Goal: Information Seeking & Learning: Understand process/instructions

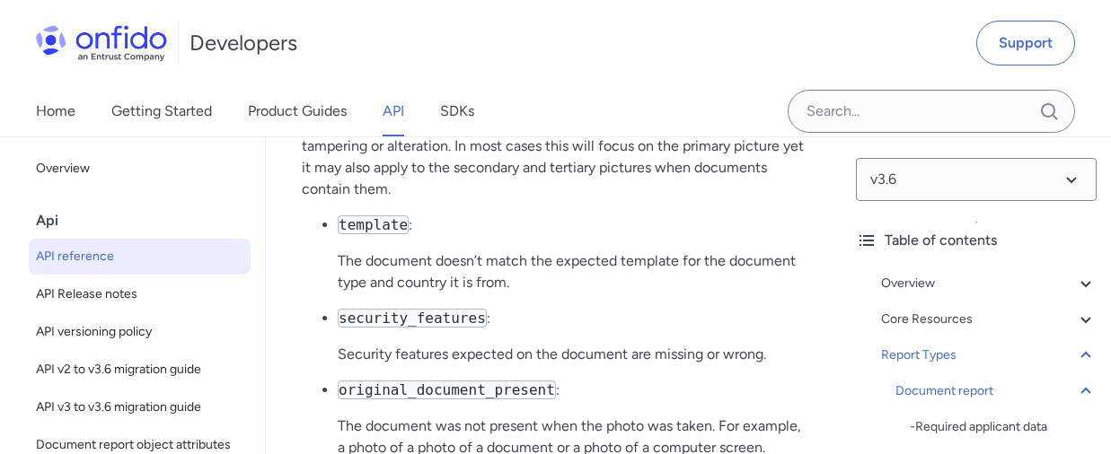
drag, startPoint x: 450, startPoint y: 256, endPoint x: 727, endPoint y: 255, distance: 276.6
drag, startPoint x: 343, startPoint y: 273, endPoint x: 578, endPoint y: 274, distance: 234.4
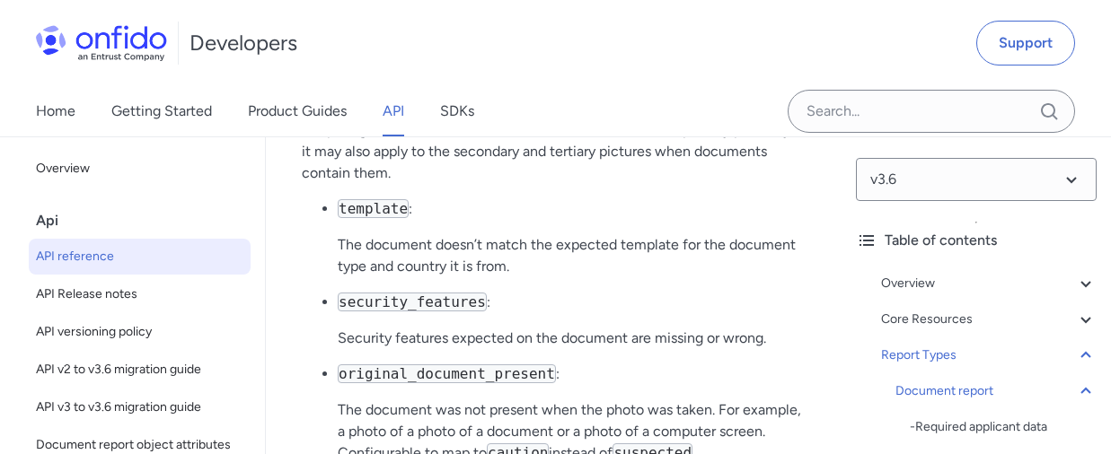
scroll to position [93079, 0]
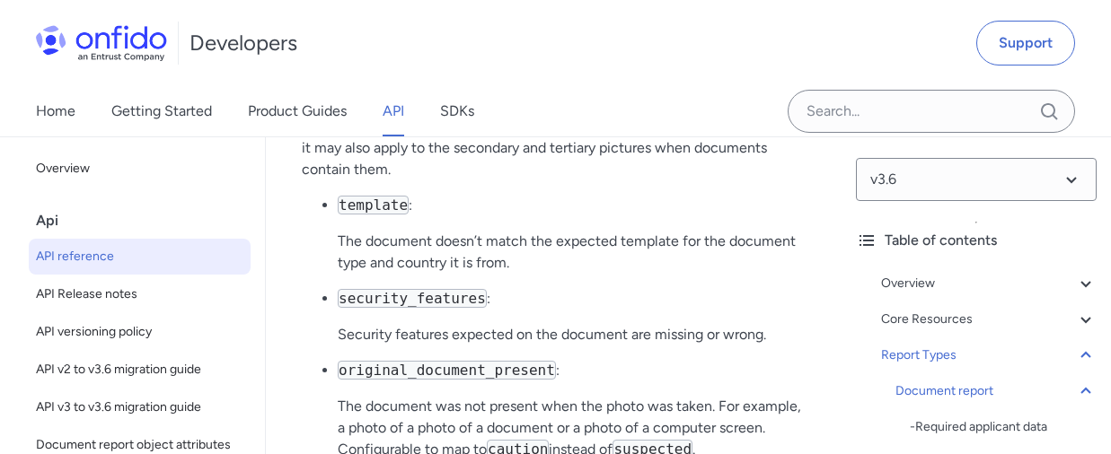
drag, startPoint x: 613, startPoint y: 256, endPoint x: 744, endPoint y: 259, distance: 130.3
drag, startPoint x: 357, startPoint y: 277, endPoint x: 590, endPoint y: 277, distance: 232.6
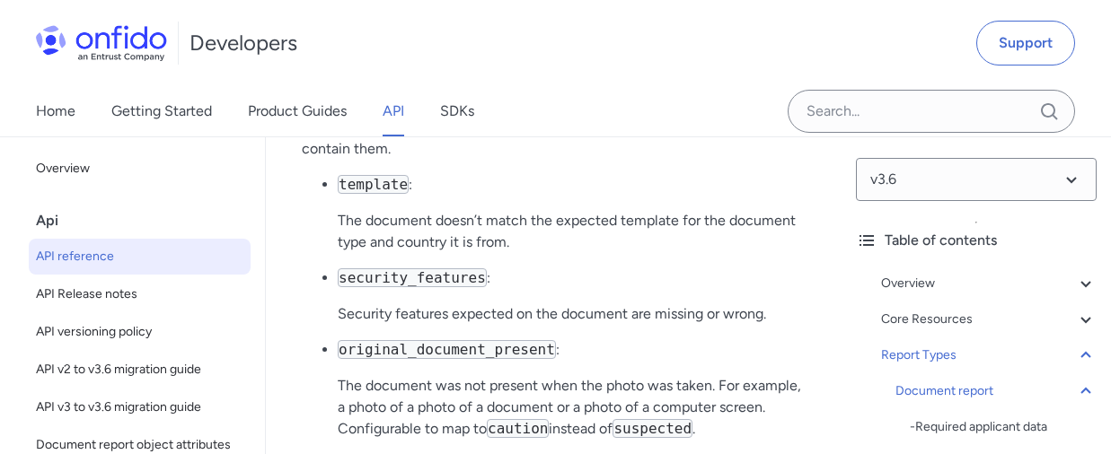
scroll to position [93104, 0]
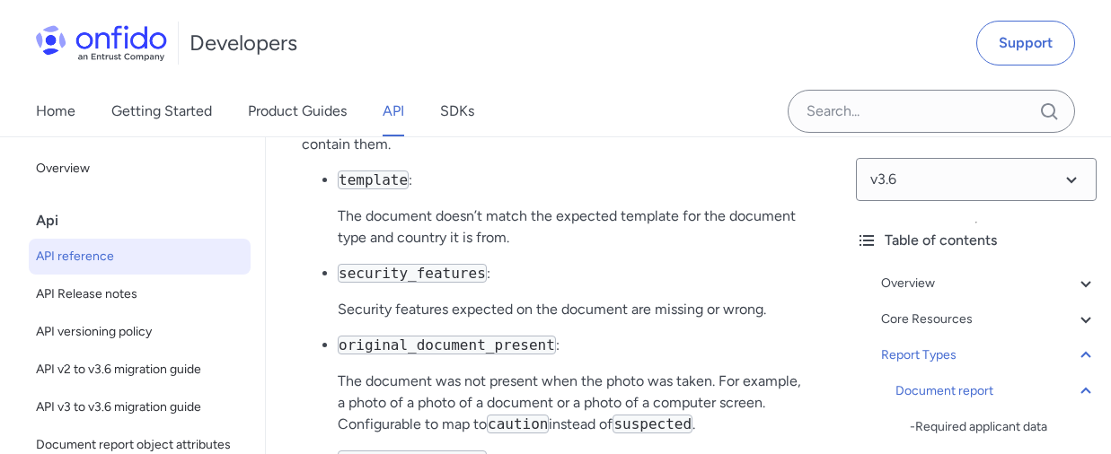
drag, startPoint x: 408, startPoint y: 276, endPoint x: 584, endPoint y: 269, distance: 176.2
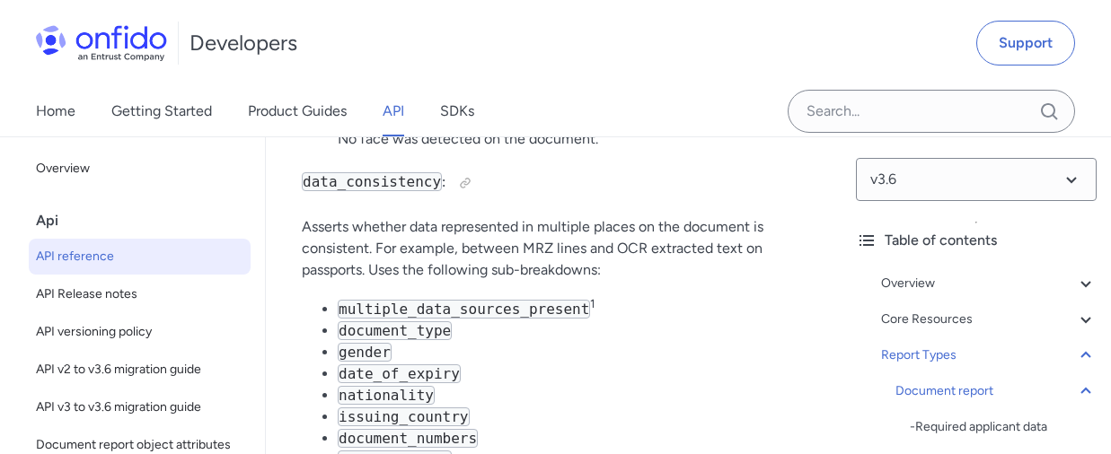
scroll to position [93649, 0]
